Goal: Information Seeking & Learning: Learn about a topic

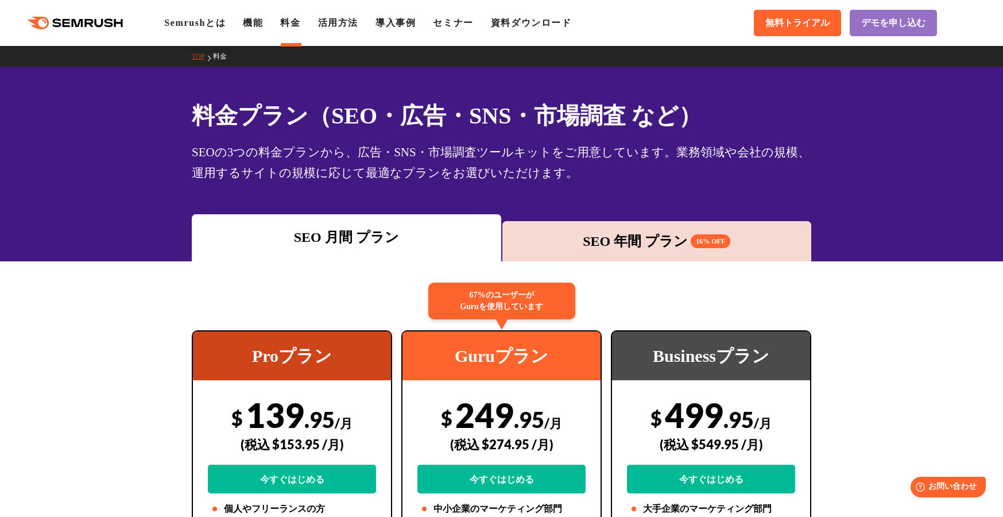
click at [632, 226] on div "SEO 年間 プラン 16% OFF" at bounding box center [658, 241] width 310 height 40
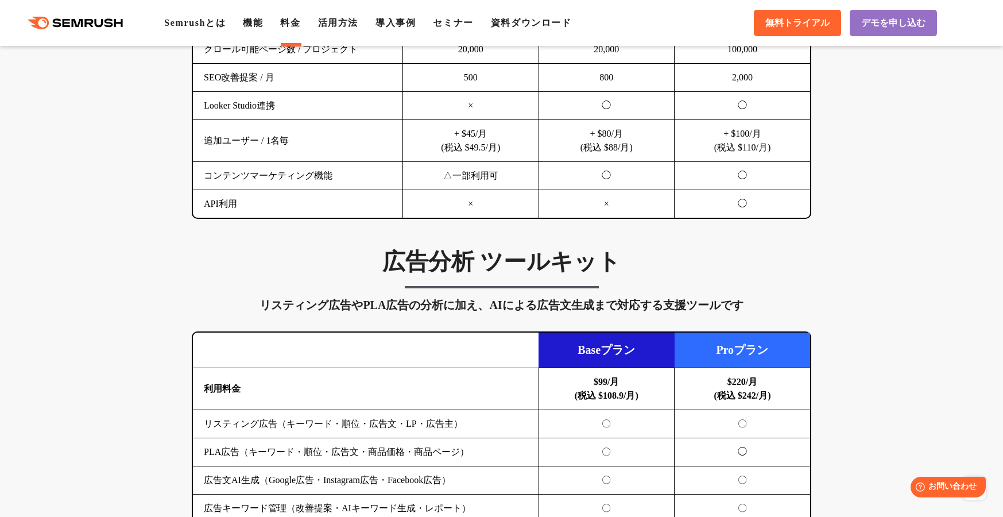
scroll to position [1028, 0]
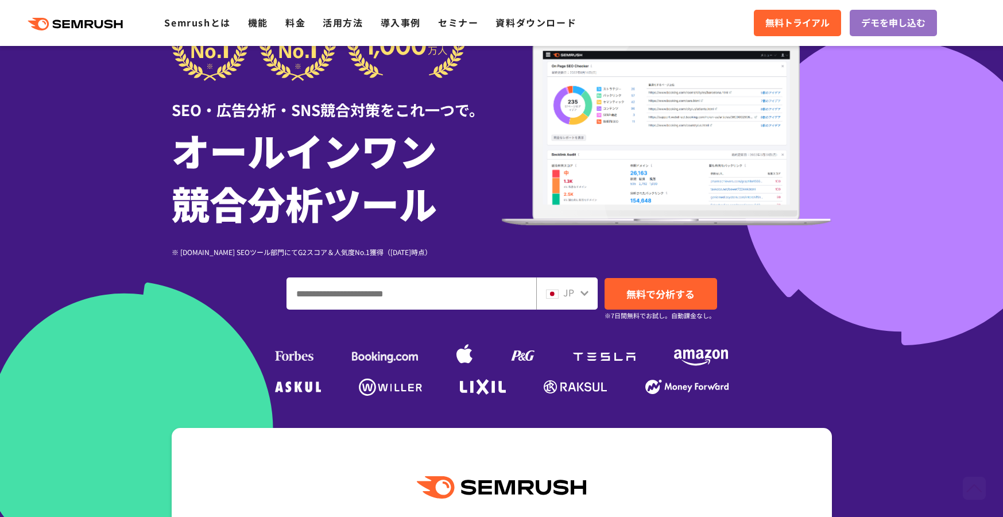
scroll to position [63, 0]
